Goal: Information Seeking & Learning: Learn about a topic

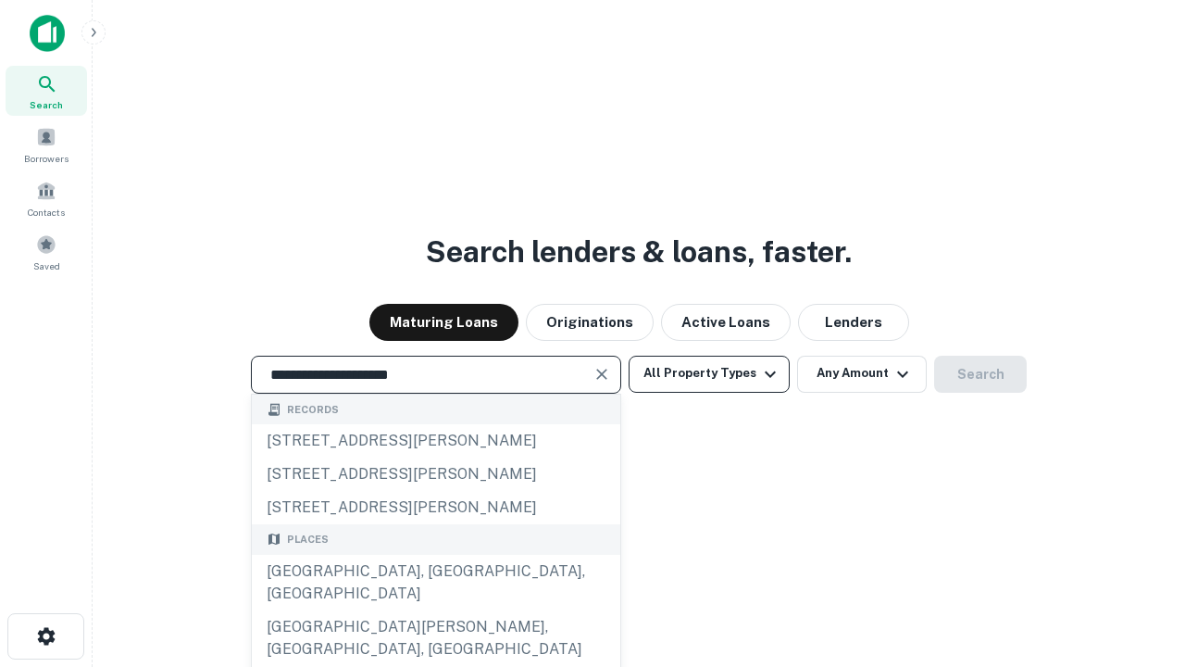
click at [435, 610] on div "[GEOGRAPHIC_DATA], [GEOGRAPHIC_DATA], [GEOGRAPHIC_DATA]" at bounding box center [436, 583] width 368 height 56
click at [709, 373] on button "All Property Types" at bounding box center [709, 374] width 161 height 37
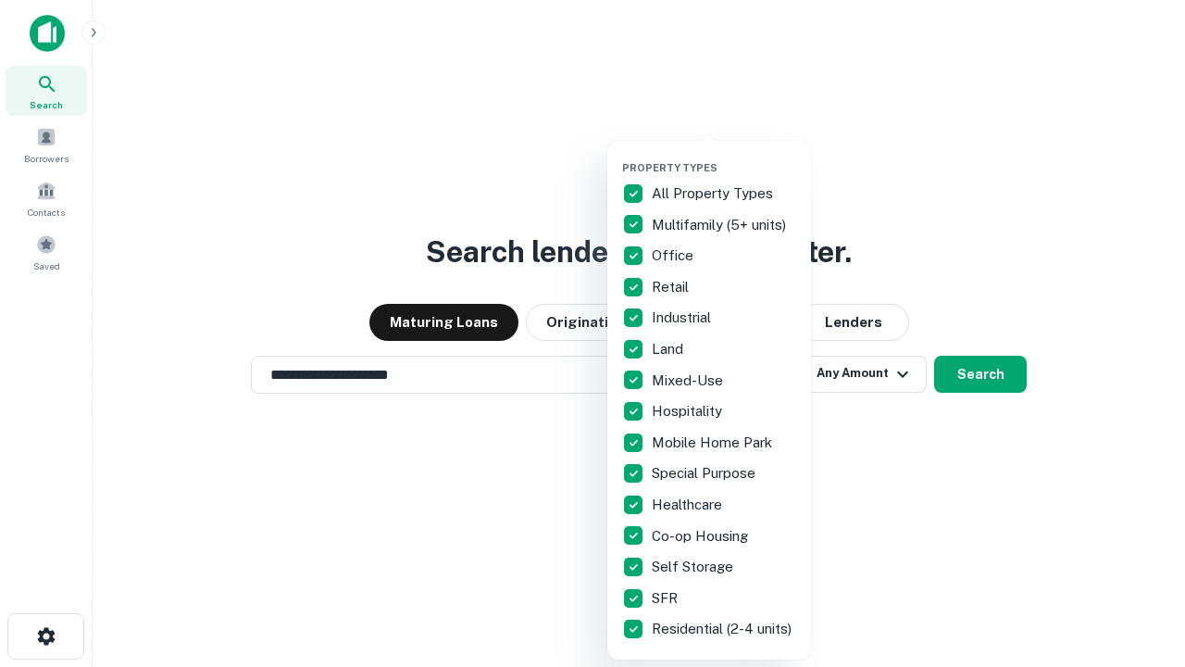
type input "**********"
click at [724, 156] on button "button" at bounding box center [724, 156] width 204 height 1
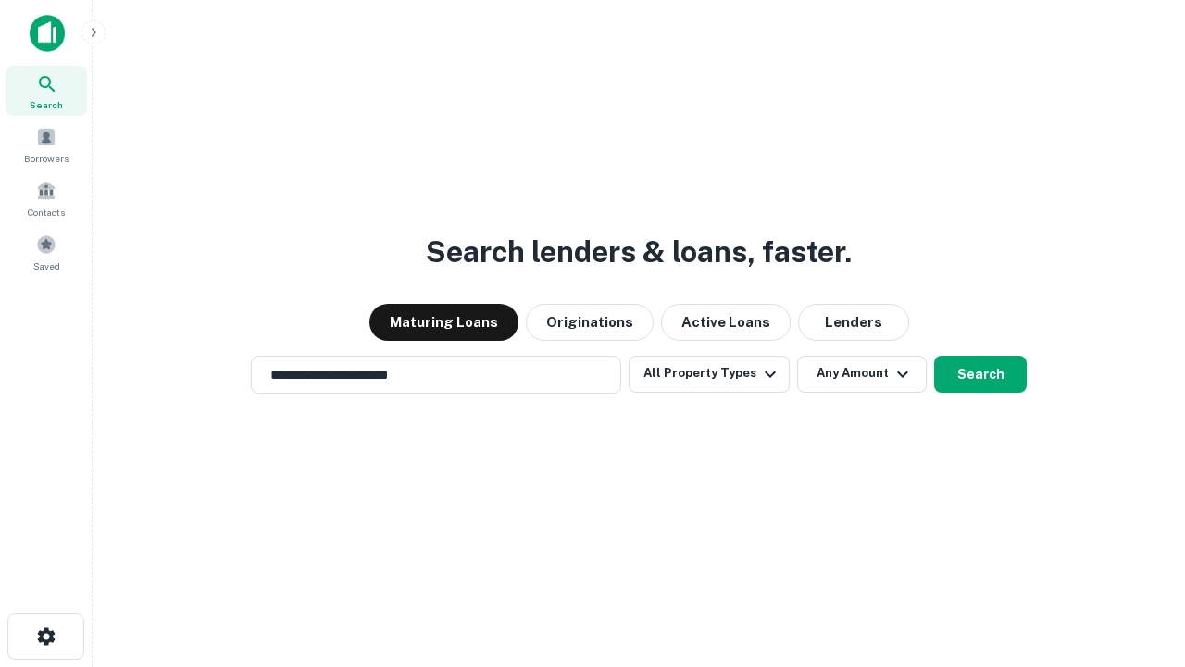
scroll to position [29, 0]
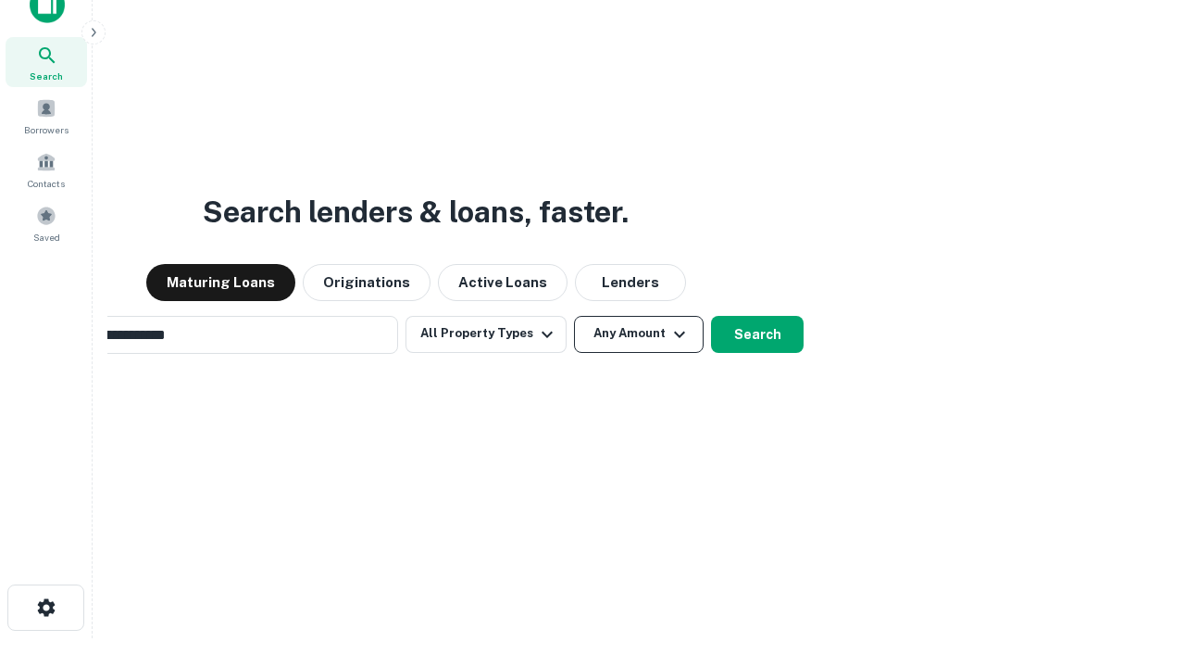
click at [574, 316] on button "Any Amount" at bounding box center [639, 334] width 130 height 37
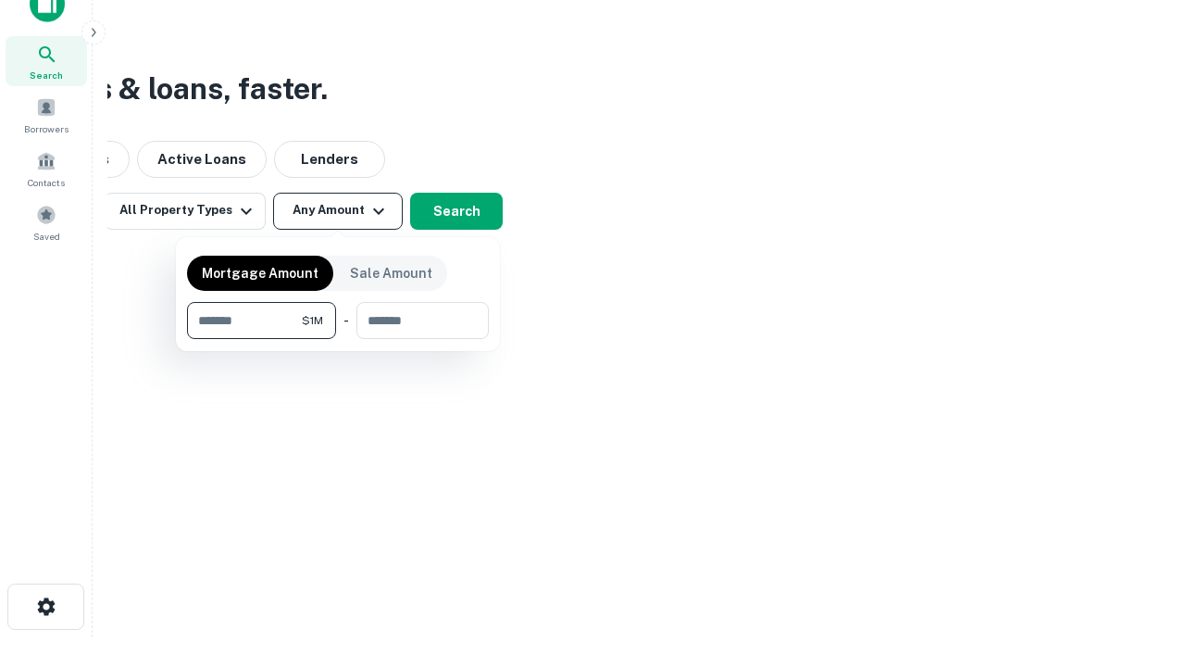
type input "*******"
click at [338, 339] on button "button" at bounding box center [338, 339] width 302 height 1
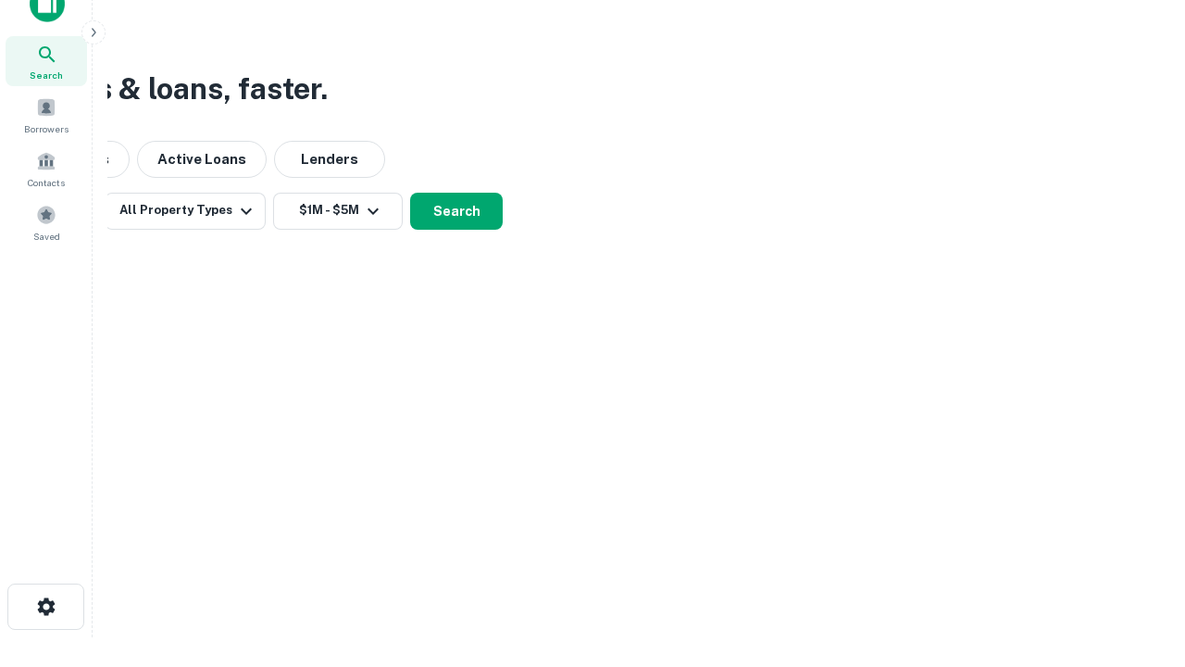
scroll to position [29, 0]
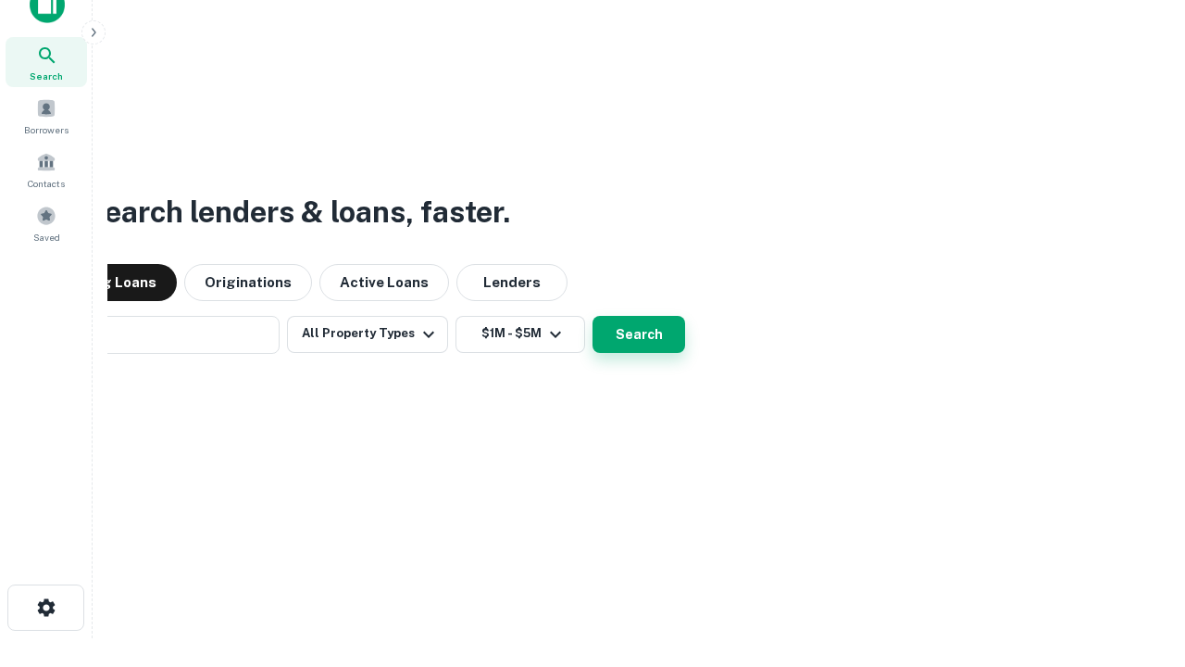
click at [593, 316] on button "Search" at bounding box center [639, 334] width 93 height 37
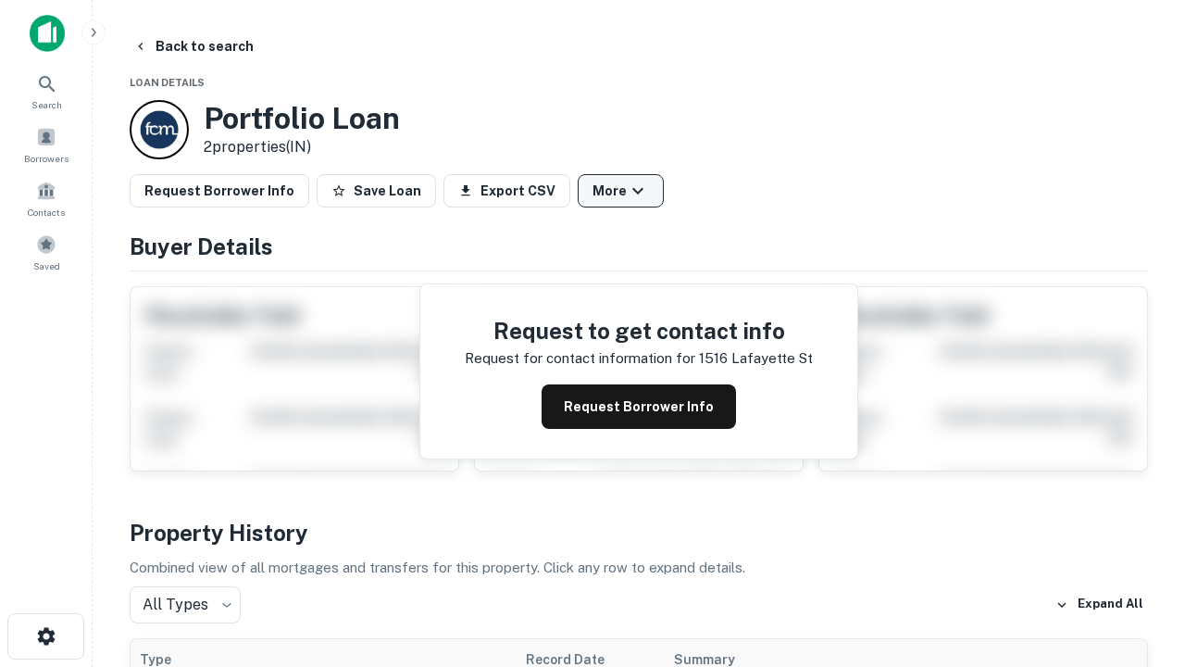
click at [620, 191] on button "More" at bounding box center [621, 190] width 86 height 33
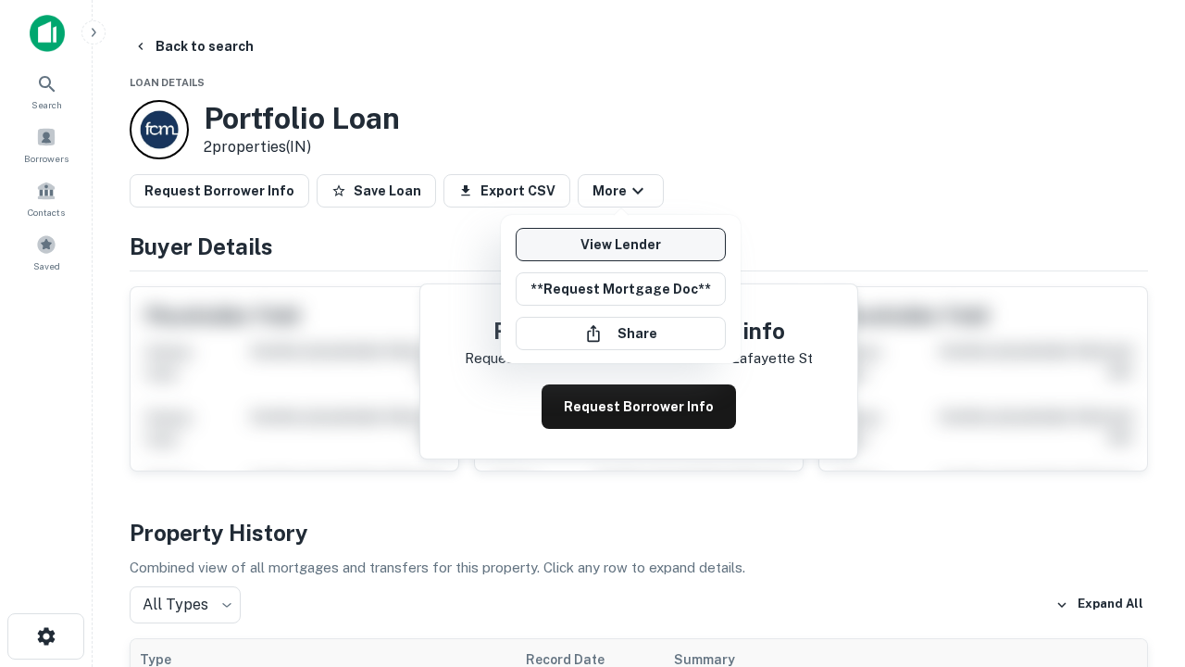
click at [620, 244] on link "View Lender" at bounding box center [621, 244] width 210 height 33
